Goal: Check status: Check status

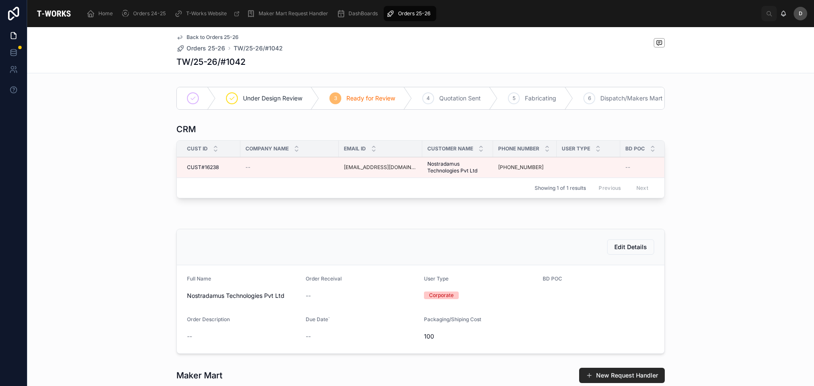
scroll to position [0, 461]
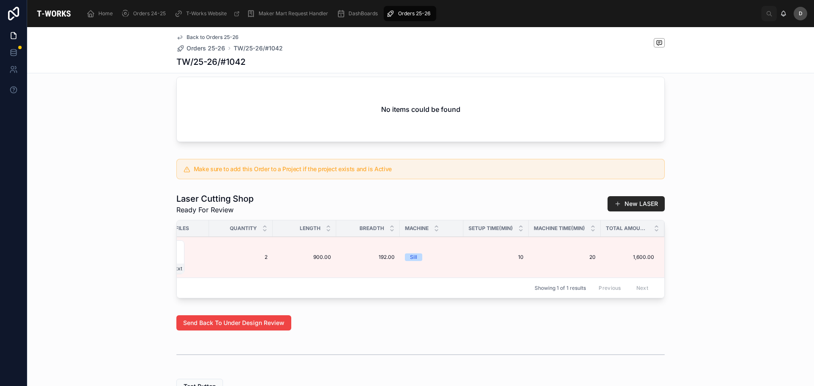
click at [408, 18] on div "Orders 25-26" at bounding box center [409, 14] width 47 height 14
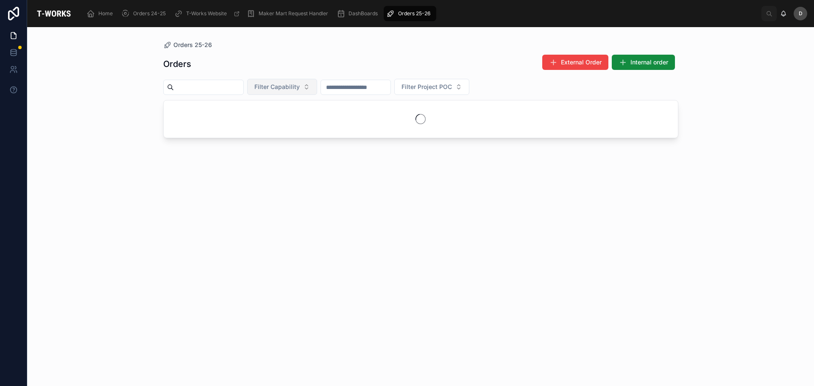
click at [300, 86] on span "Filter Capability" at bounding box center [276, 87] width 45 height 8
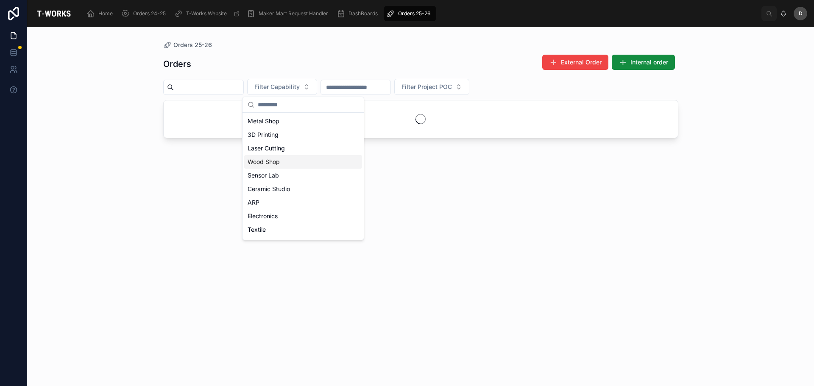
click at [282, 162] on div "Wood Shop" at bounding box center [303, 162] width 118 height 14
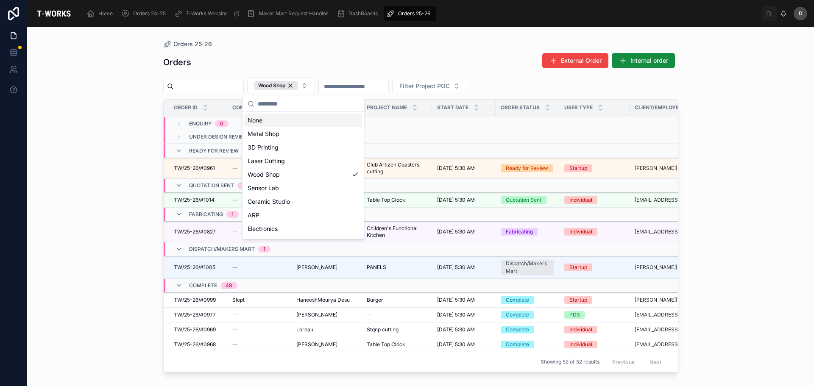
click at [380, 58] on div "Orders External Order Internal order" at bounding box center [420, 63] width 515 height 20
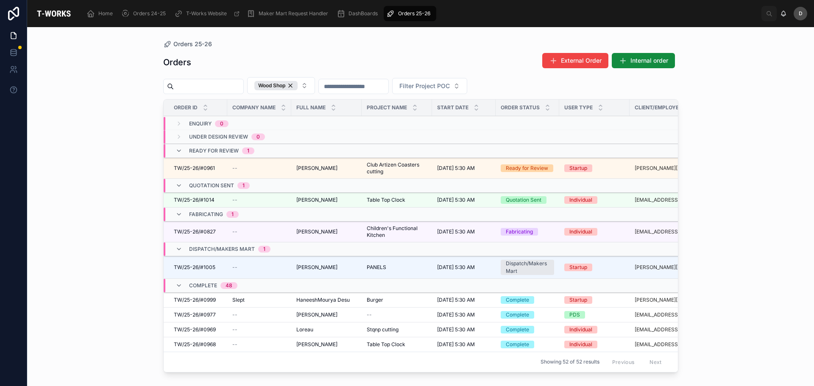
click at [392, 168] on span "Club Artizen Coasters cutting" at bounding box center [397, 169] width 60 height 14
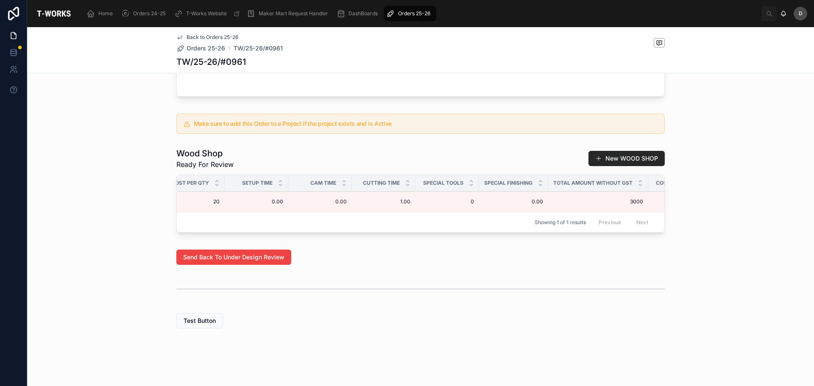
scroll to position [0, 561]
click at [649, 198] on span "30" at bounding box center [627, 201] width 53 height 7
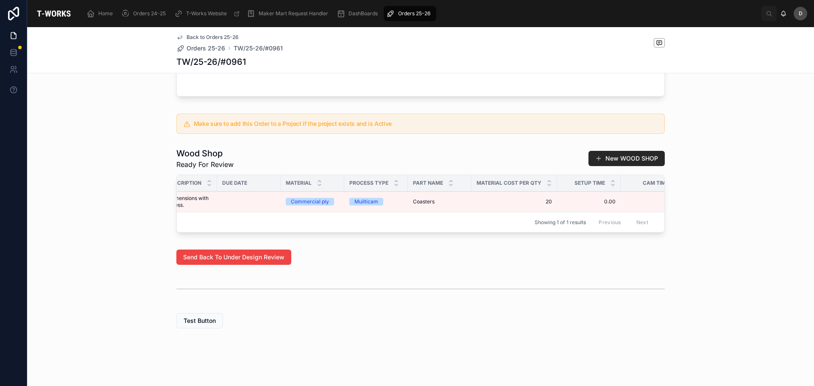
scroll to position [0, 0]
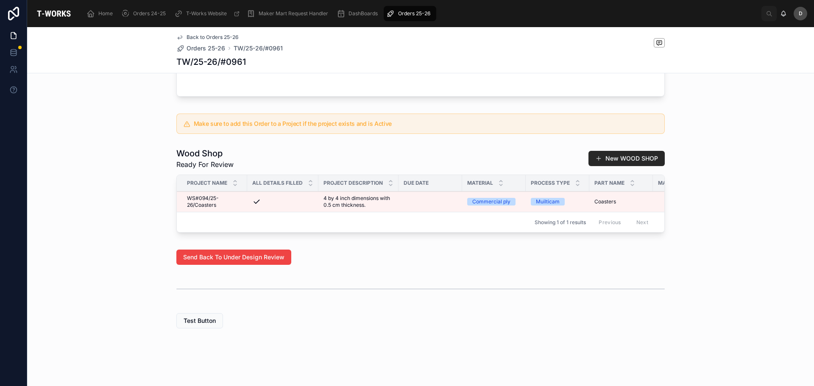
click at [403, 15] on span "Orders 25-26" at bounding box center [414, 13] width 32 height 7
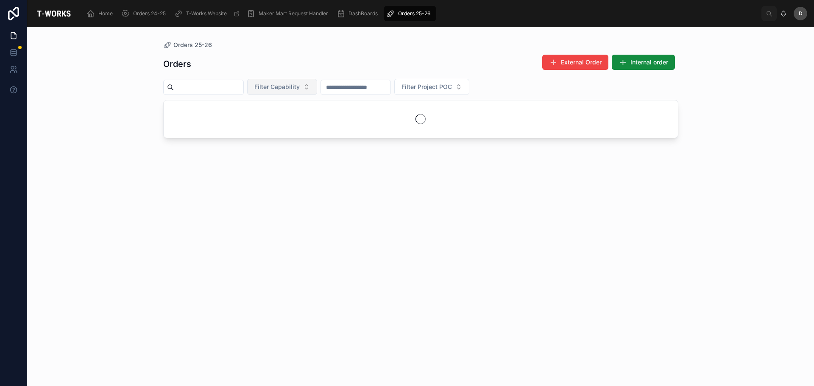
click at [300, 84] on span "Filter Capability" at bounding box center [276, 87] width 45 height 8
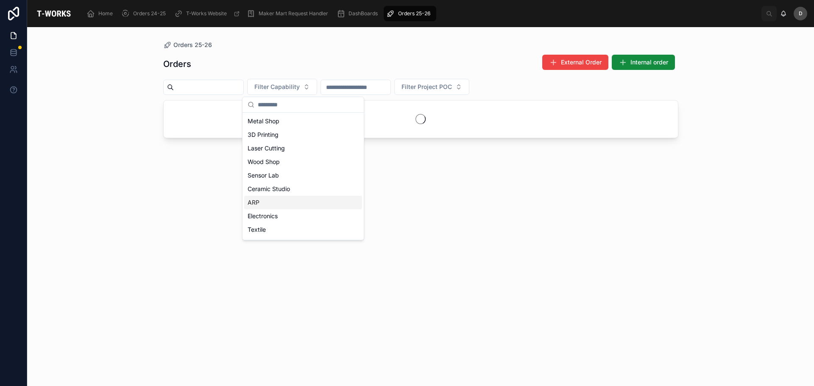
click at [258, 203] on div "ARP" at bounding box center [303, 203] width 118 height 14
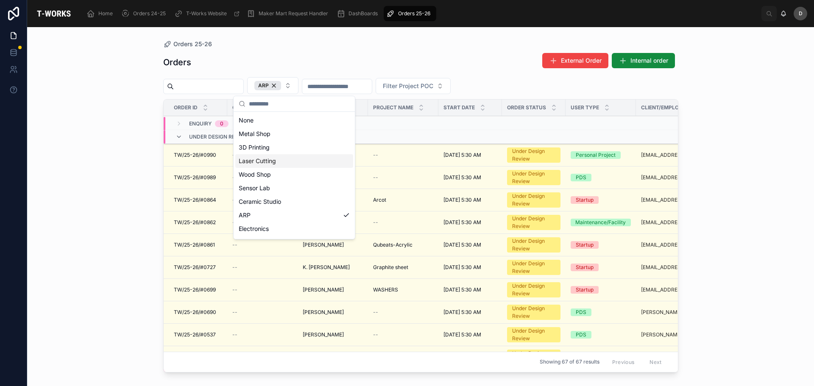
click at [262, 161] on div "Laser Cutting" at bounding box center [294, 161] width 118 height 14
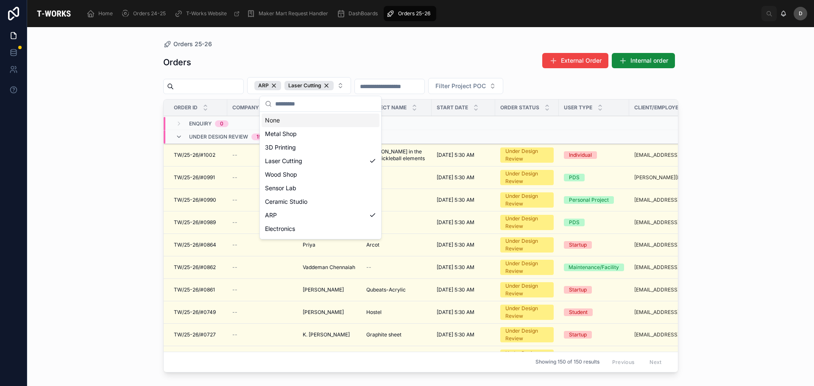
click at [379, 49] on div "Orders External Order Internal order ARP Laser Cutting Filter Project POC Order…" at bounding box center [420, 211] width 515 height 329
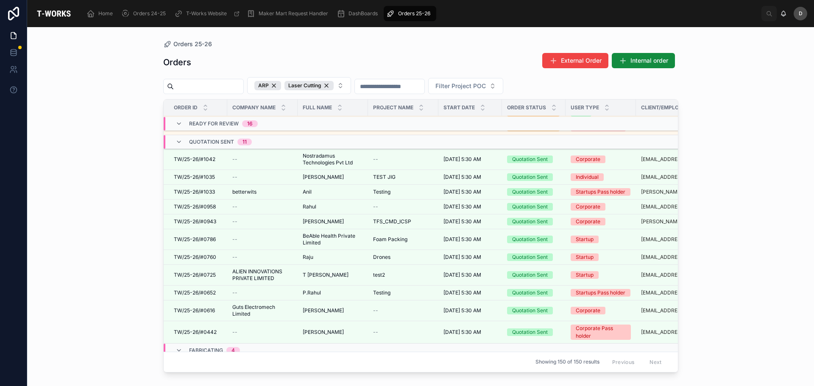
scroll to position [559, 0]
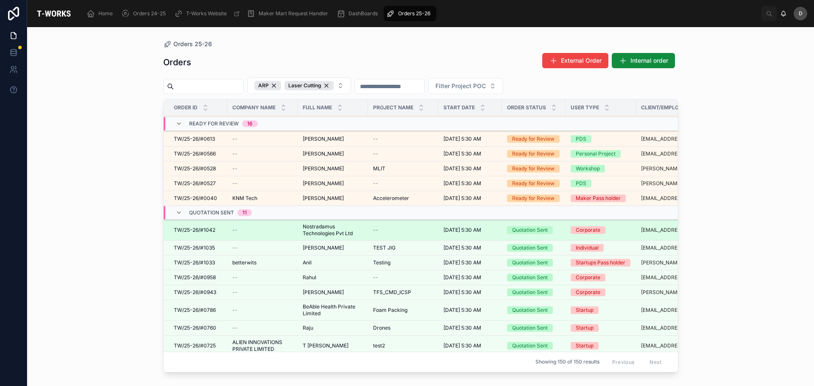
click at [344, 226] on span "Nostradamus Technologies Pvt Ltd" at bounding box center [333, 230] width 60 height 14
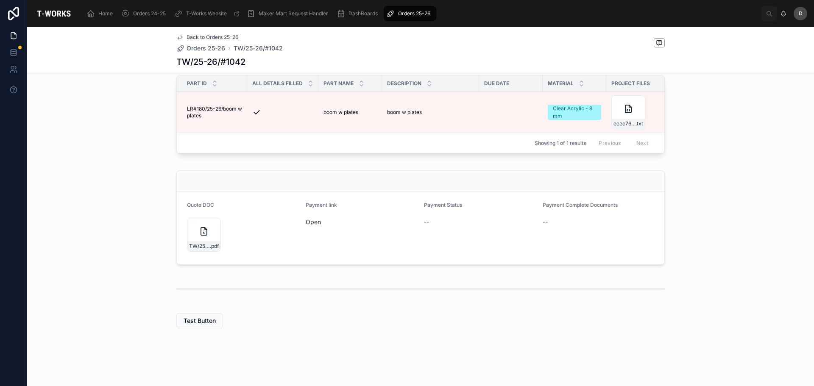
scroll to position [261, 0]
click at [299, 221] on form "Quote DOC TW/25-26/#1042 .pdf Payment link Open Payment Status -- Payment Compl…" at bounding box center [421, 228] width 488 height 73
click at [315, 224] on link "Open" at bounding box center [313, 221] width 15 height 7
click at [556, 231] on div "Payment Complete Documents --" at bounding box center [599, 228] width 112 height 53
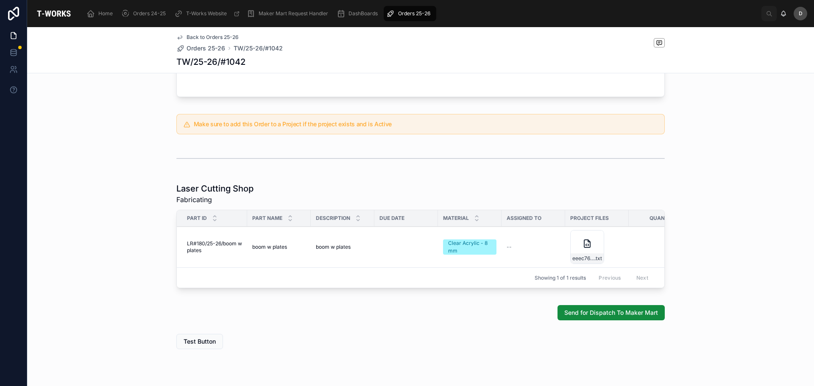
scroll to position [382, 0]
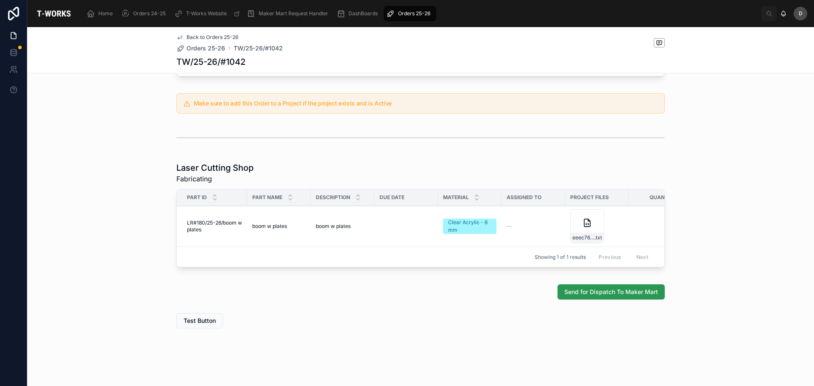
click at [593, 292] on span "Send for Dispatch To Maker Mart" at bounding box center [611, 292] width 94 height 8
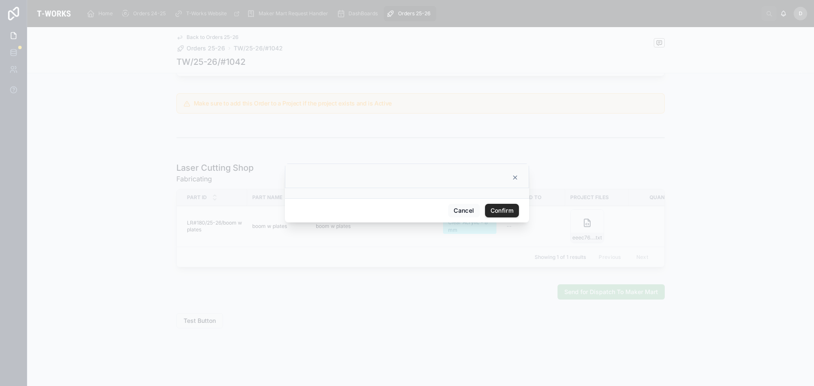
click at [494, 221] on div "Cancel Confirm" at bounding box center [407, 210] width 244 height 24
click at [495, 215] on button "Confirm" at bounding box center [502, 211] width 34 height 14
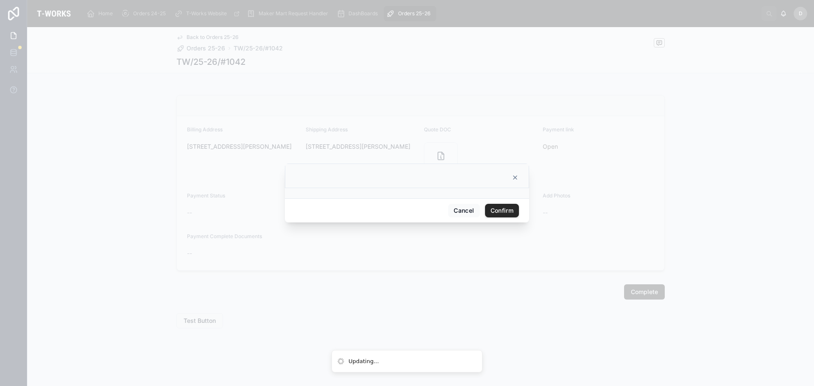
scroll to position [287, 0]
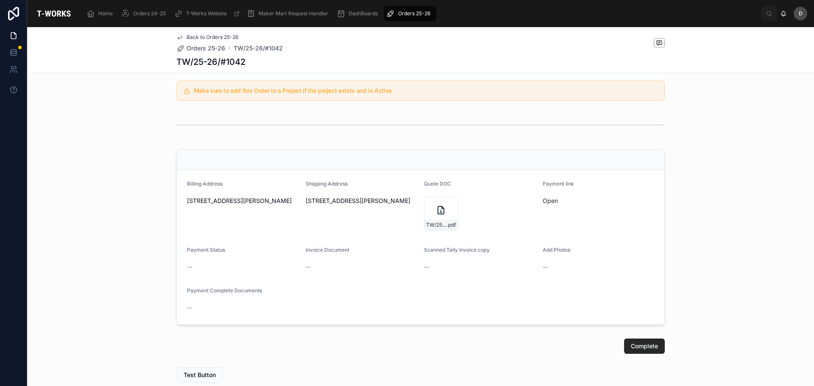
click at [415, 10] on div "Orders 25-26" at bounding box center [409, 14] width 47 height 14
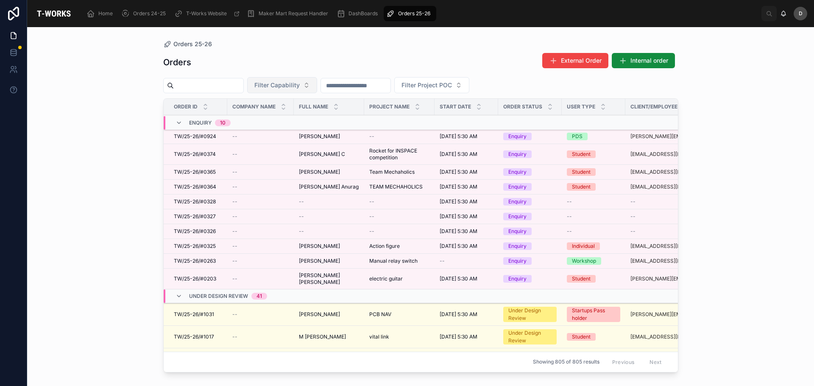
click at [317, 83] on button "Filter Capability" at bounding box center [282, 85] width 70 height 16
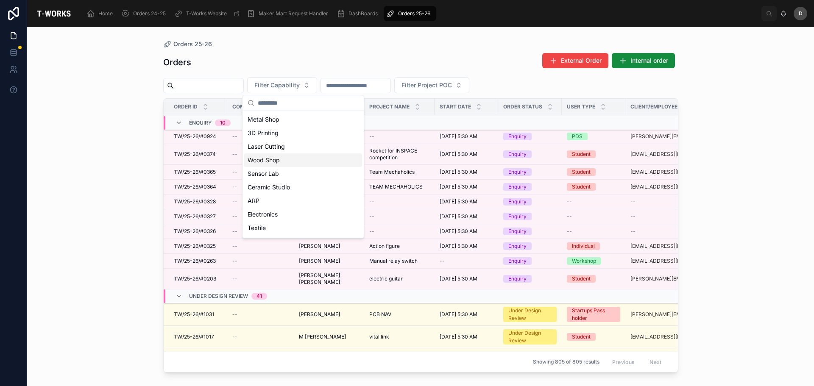
click at [273, 159] on div "Wood Shop" at bounding box center [303, 161] width 118 height 14
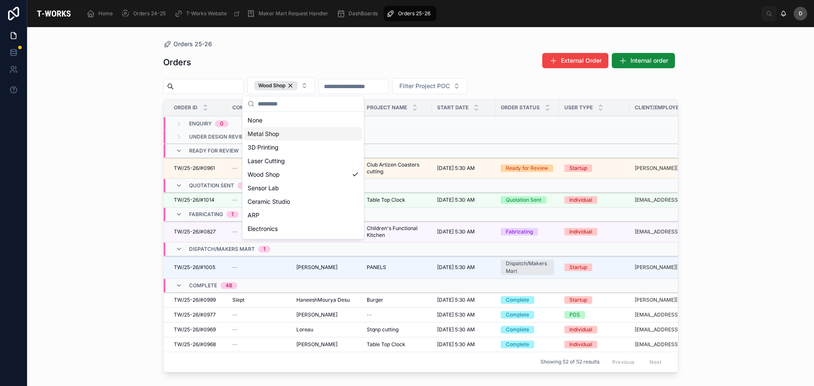
click at [363, 53] on div "Orders External Order Internal order" at bounding box center [420, 63] width 515 height 20
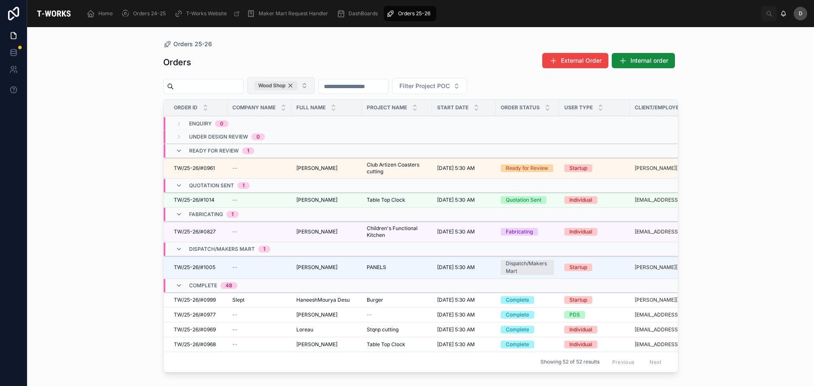
click at [298, 85] on div "Wood Shop" at bounding box center [275, 85] width 43 height 9
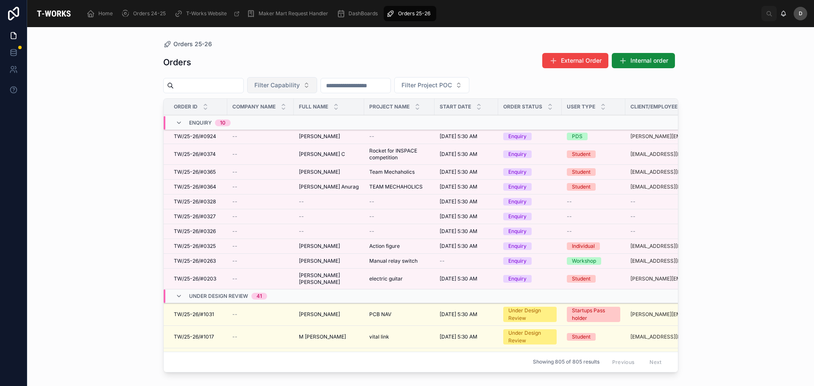
click at [300, 88] on span "Filter Capability" at bounding box center [276, 85] width 45 height 8
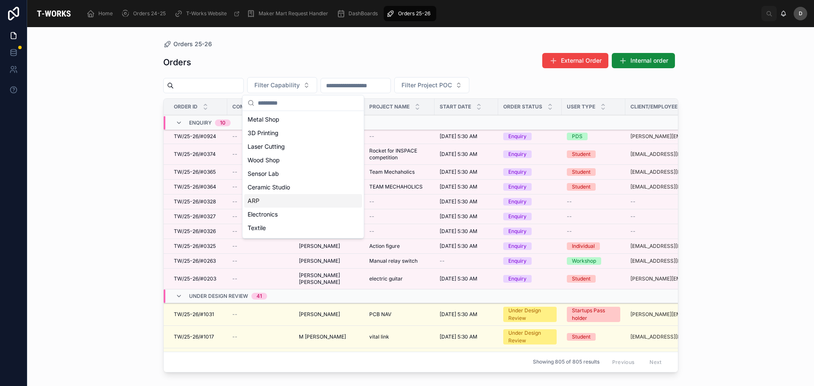
click at [284, 199] on div "ARP" at bounding box center [303, 201] width 118 height 14
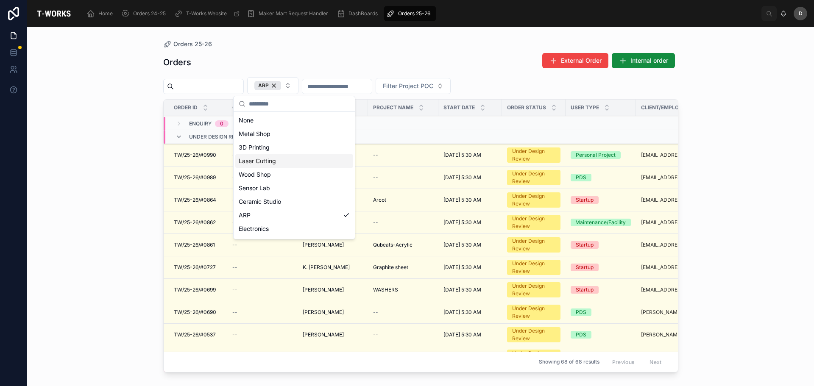
click at [274, 159] on div "Laser Cutting" at bounding box center [294, 161] width 118 height 14
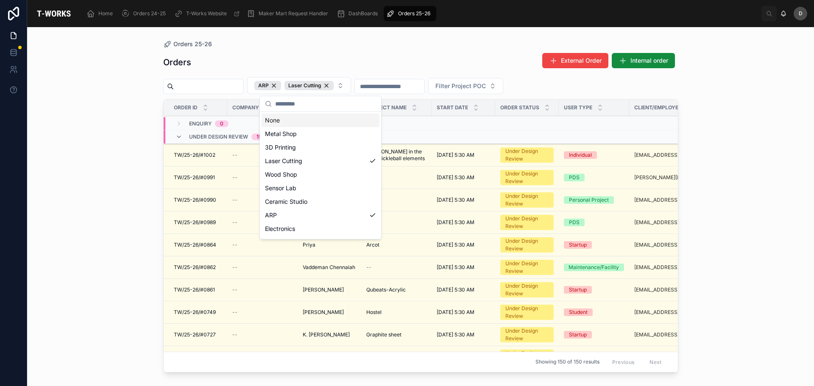
click at [325, 60] on div "Orders External Order Internal order" at bounding box center [420, 63] width 515 height 20
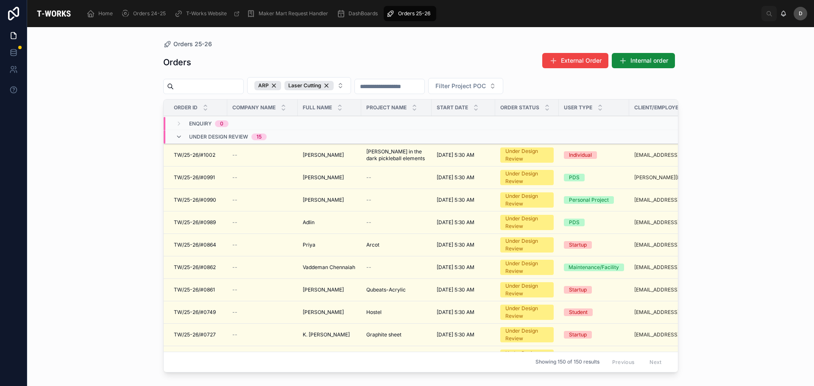
click at [355, 159] on td "[PERSON_NAME] [PERSON_NAME]" at bounding box center [330, 155] width 64 height 22
click at [343, 157] on span "[PERSON_NAME]" at bounding box center [323, 155] width 41 height 7
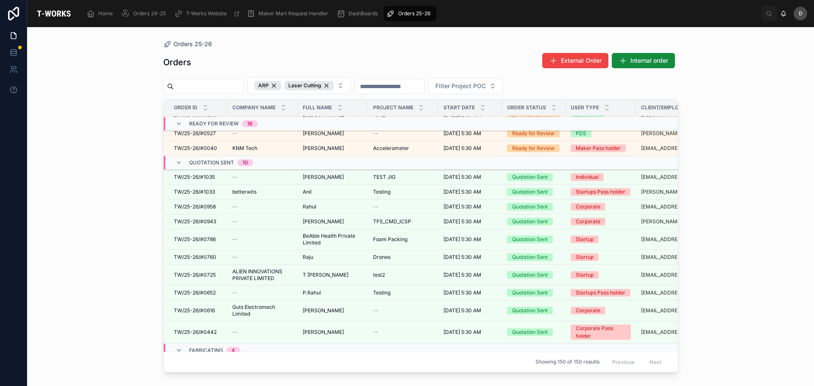
scroll to position [601, 0]
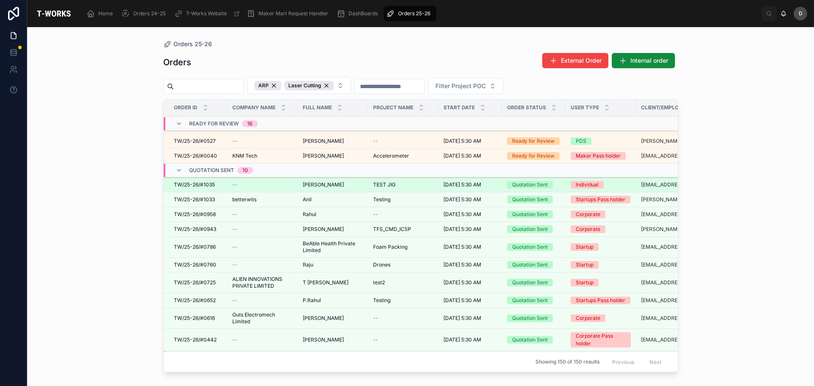
click at [350, 181] on div "[PERSON_NAME] [PERSON_NAME]" at bounding box center [333, 184] width 60 height 7
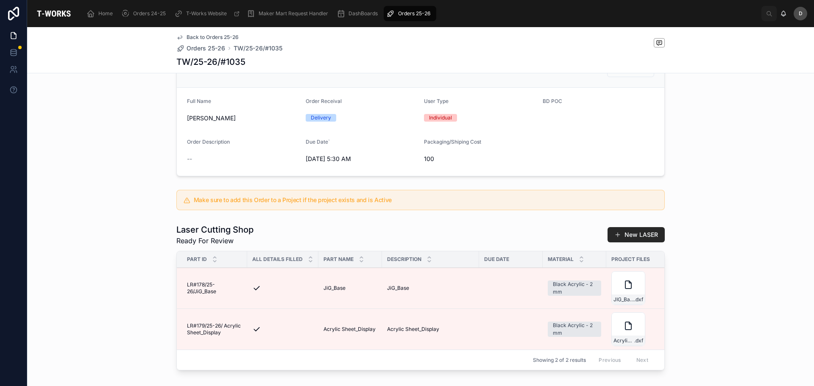
scroll to position [212, 0]
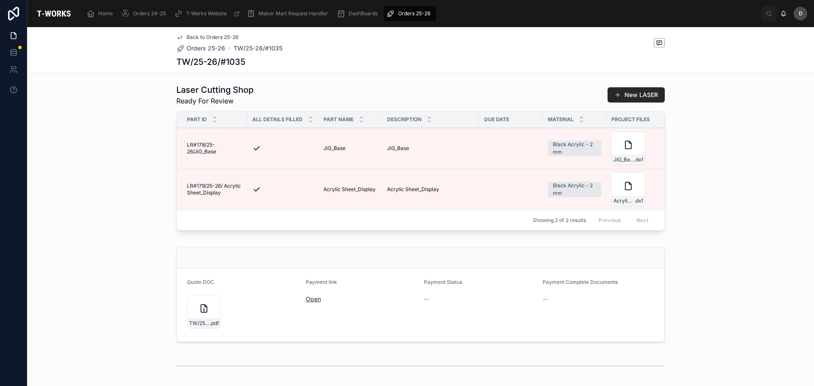
click at [306, 303] on link "Open" at bounding box center [313, 299] width 15 height 7
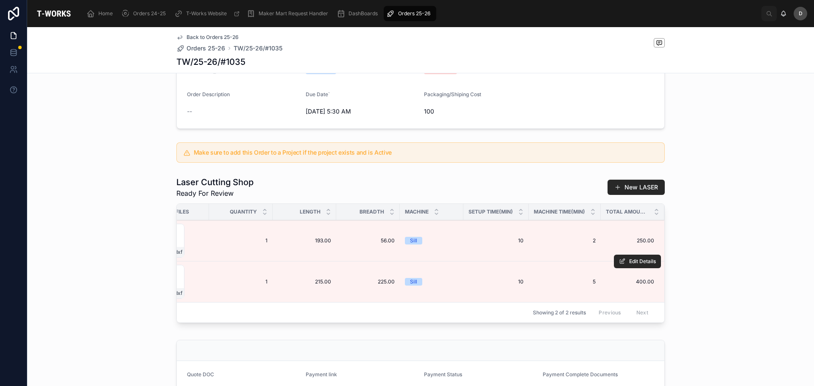
scroll to position [0, 0]
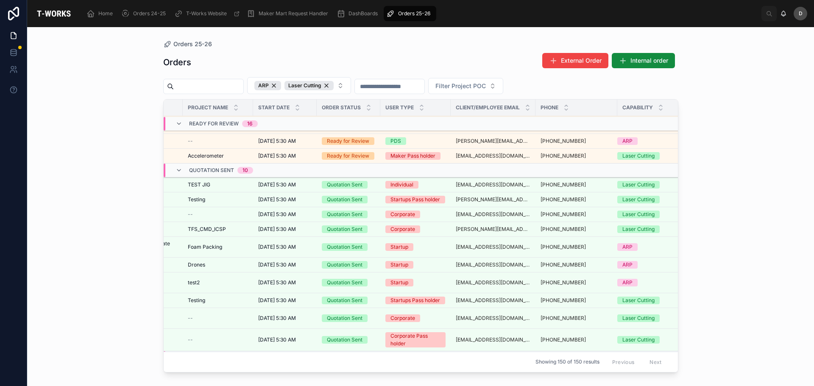
scroll to position [601, 195]
